Goal: Transaction & Acquisition: Purchase product/service

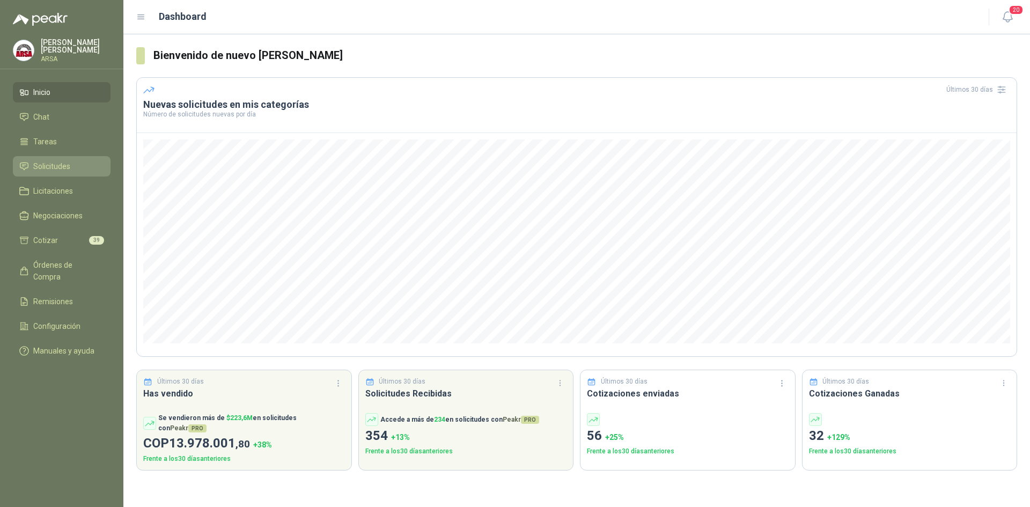
click at [42, 167] on span "Solicitudes" at bounding box center [51, 166] width 37 height 12
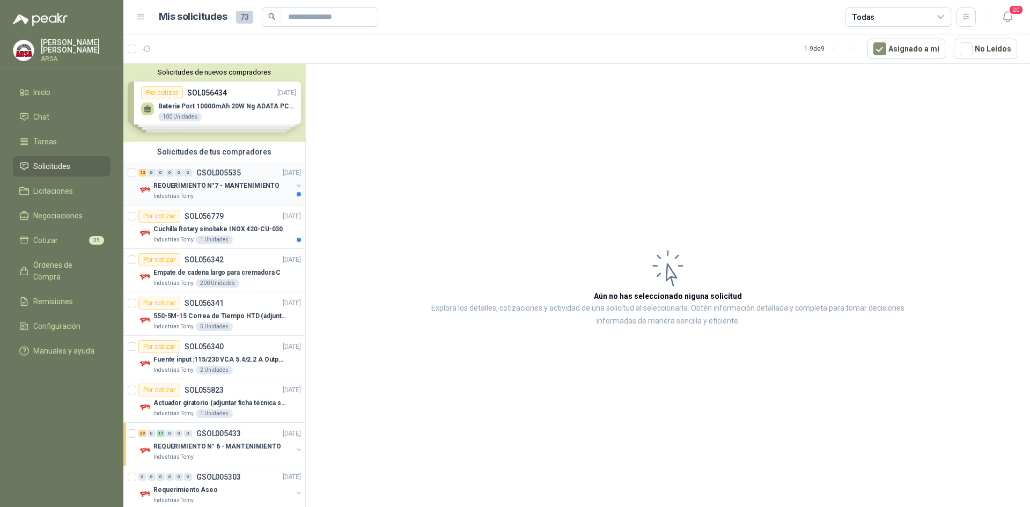
click at [222, 192] on div "REQUERIMIENTO N°7 - MANTENIMIENTO" at bounding box center [222, 185] width 139 height 13
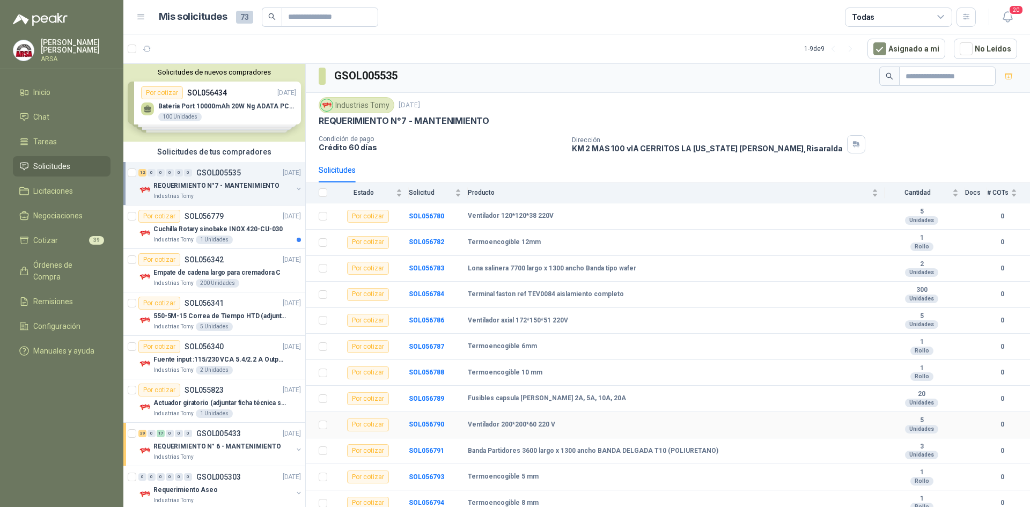
scroll to position [9, 0]
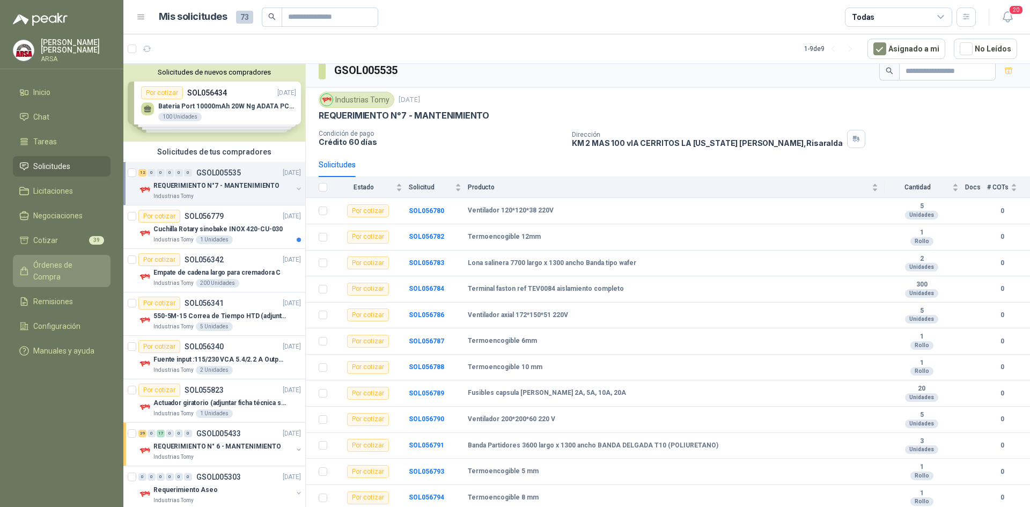
click at [43, 255] on link "Órdenes de Compra" at bounding box center [62, 271] width 98 height 32
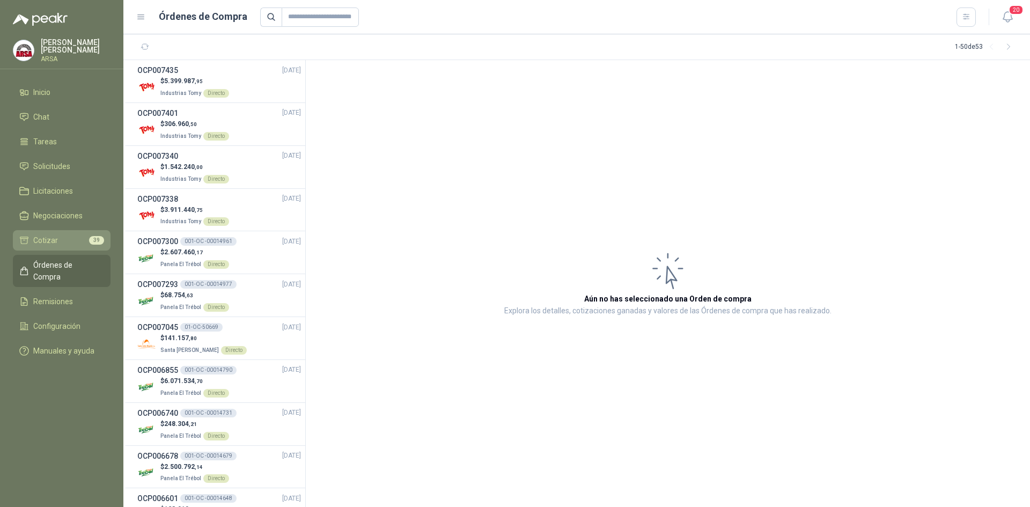
click at [41, 240] on span "Cotizar" at bounding box center [45, 240] width 25 height 12
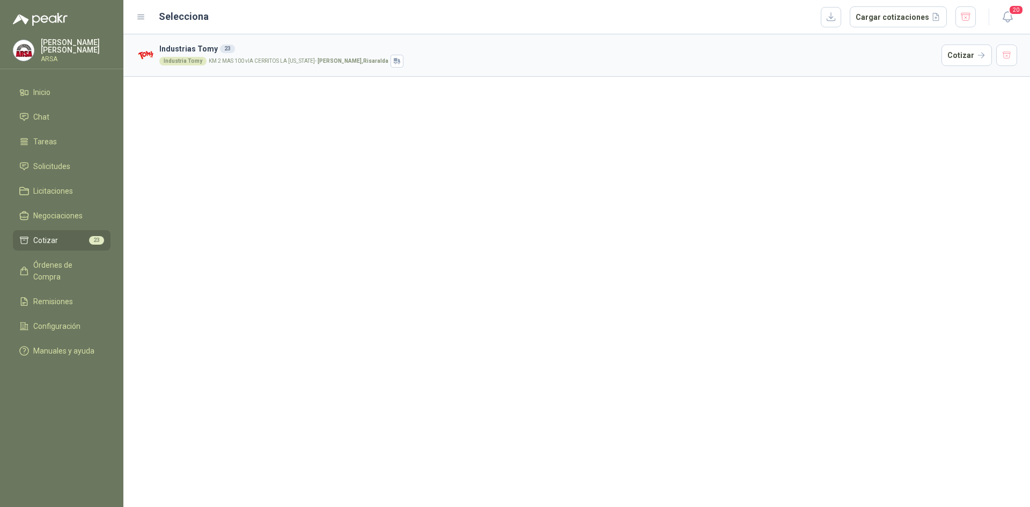
click at [275, 54] on h3 "Industrias Tomy 23" at bounding box center [548, 49] width 778 height 12
click at [974, 60] on button "Cotizar" at bounding box center [966, 55] width 50 height 21
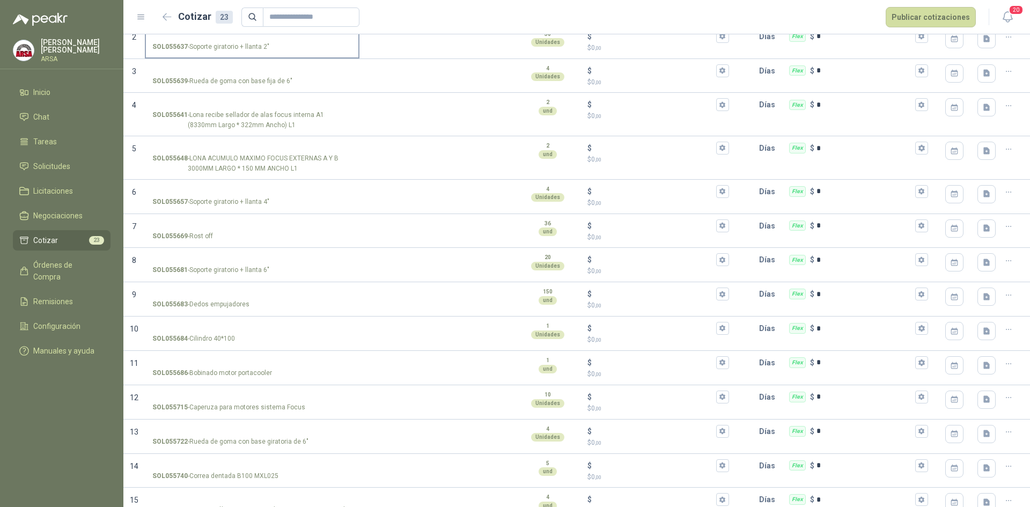
scroll to position [39, 0]
